Goal: Transaction & Acquisition: Download file/media

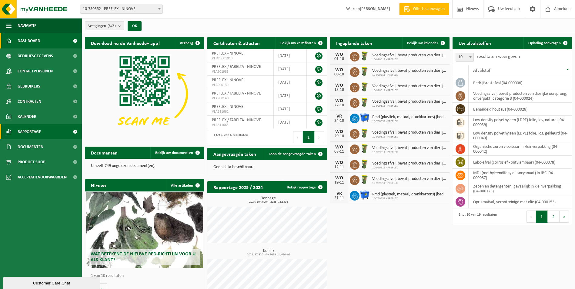
click at [76, 133] on span at bounding box center [75, 131] width 14 height 15
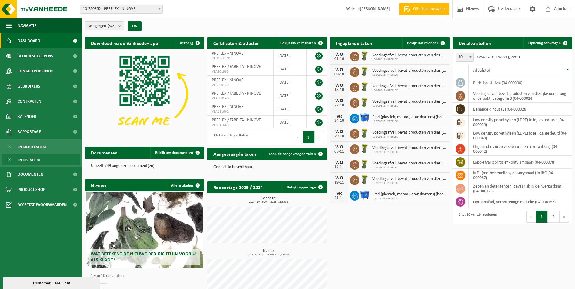
click at [30, 158] on span "In lijstvorm" at bounding box center [28, 160] width 21 height 12
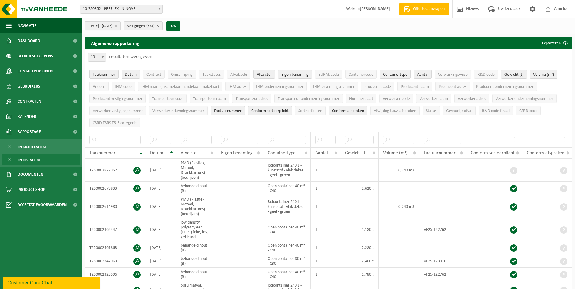
click at [120, 25] on b "submit" at bounding box center [117, 26] width 5 height 8
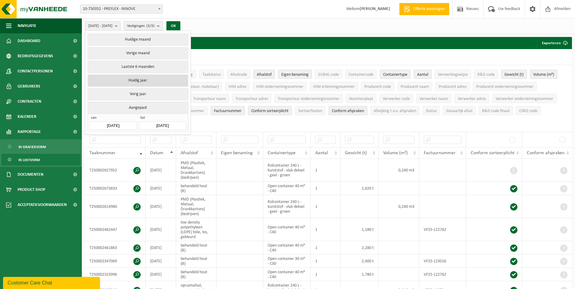
click at [139, 79] on button "Huidig jaar" at bounding box center [138, 81] width 100 height 12
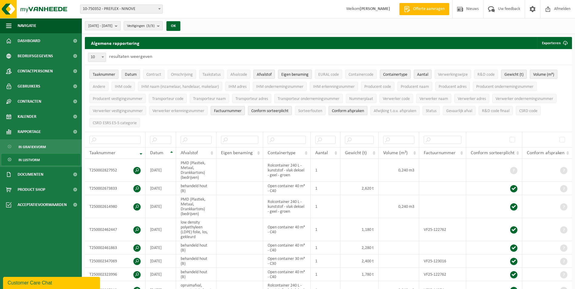
click at [120, 26] on b "submit" at bounding box center [117, 26] width 5 height 8
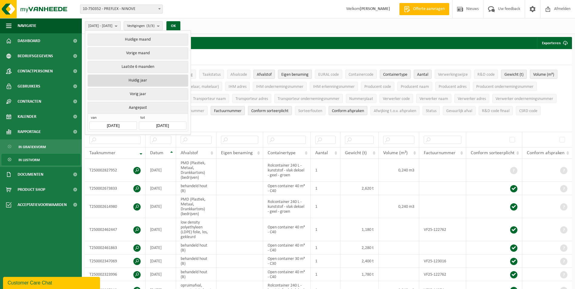
click at [136, 79] on button "Huidig jaar" at bounding box center [138, 81] width 100 height 12
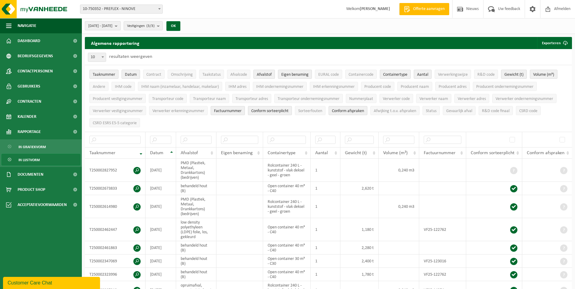
click at [120, 25] on b "submit" at bounding box center [117, 26] width 5 height 8
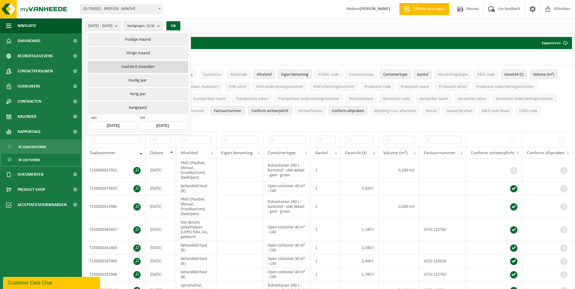
click at [132, 63] on button "Laatste 6 maanden" at bounding box center [138, 67] width 100 height 12
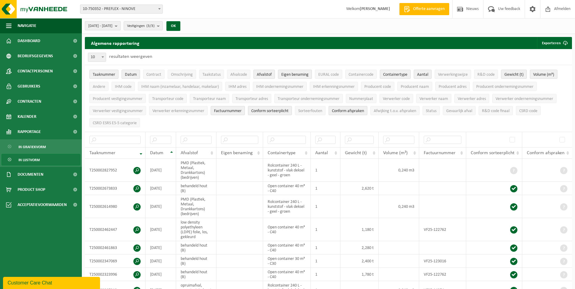
click at [120, 27] on b "submit" at bounding box center [117, 26] width 5 height 8
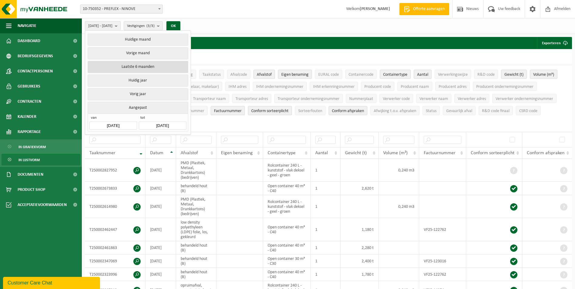
click at [134, 65] on button "Laatste 6 maanden" at bounding box center [138, 67] width 100 height 12
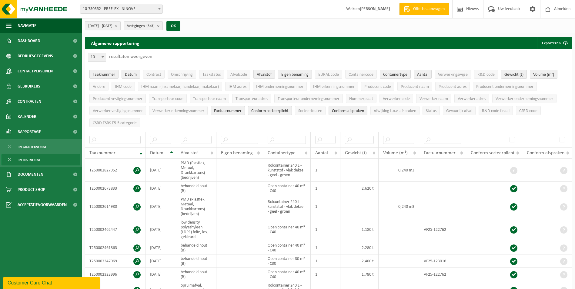
click at [120, 24] on b "submit" at bounding box center [117, 26] width 5 height 8
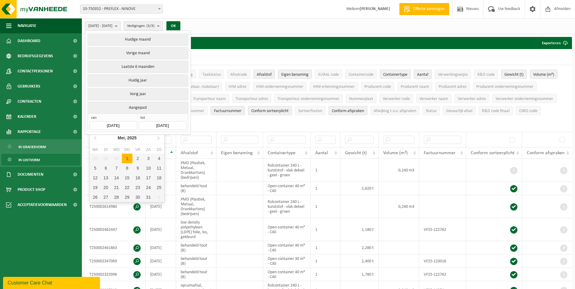
click at [117, 123] on input "2025-05-01" at bounding box center [112, 126] width 47 height 8
click at [96, 139] on icon at bounding box center [96, 138] width 10 height 10
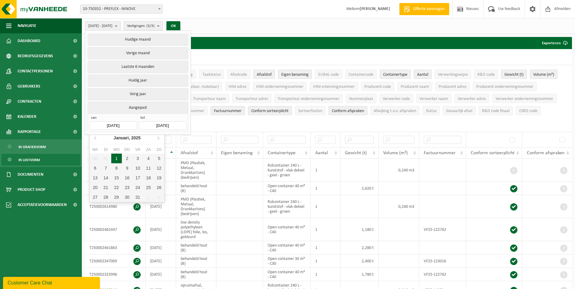
click at [117, 159] on div "1" at bounding box center [116, 159] width 11 height 10
type input "2025-01-01"
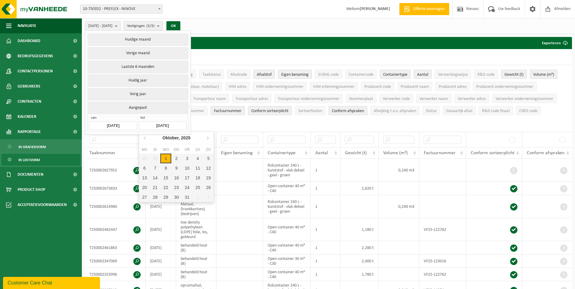
click at [163, 124] on input "2025-10-01" at bounding box center [162, 126] width 47 height 8
click at [155, 158] on div "30" at bounding box center [155, 159] width 11 height 10
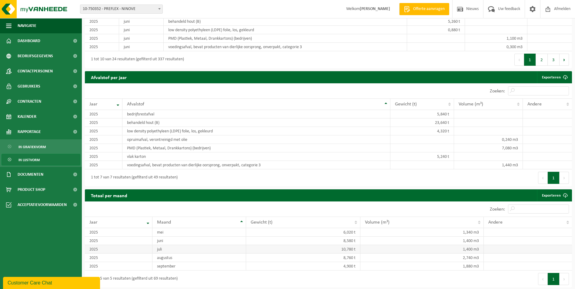
scroll to position [481, 0]
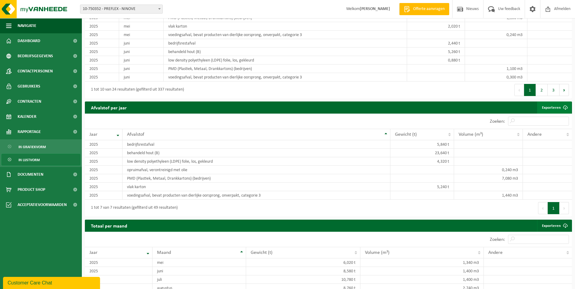
click at [551, 105] on link "Exporteren" at bounding box center [554, 108] width 34 height 12
